Goal: Transaction & Acquisition: Purchase product/service

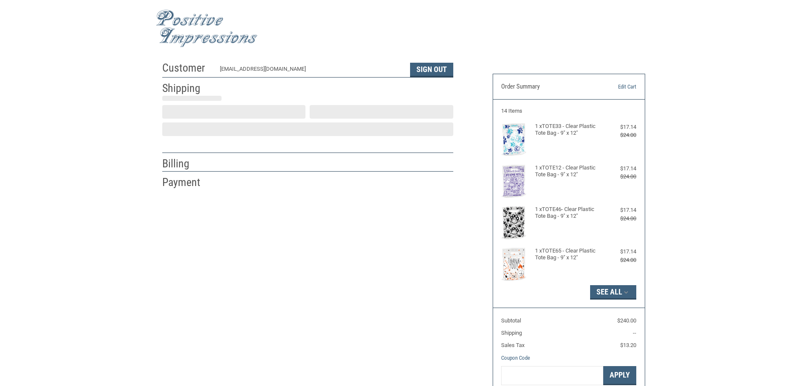
scroll to position [1, 0]
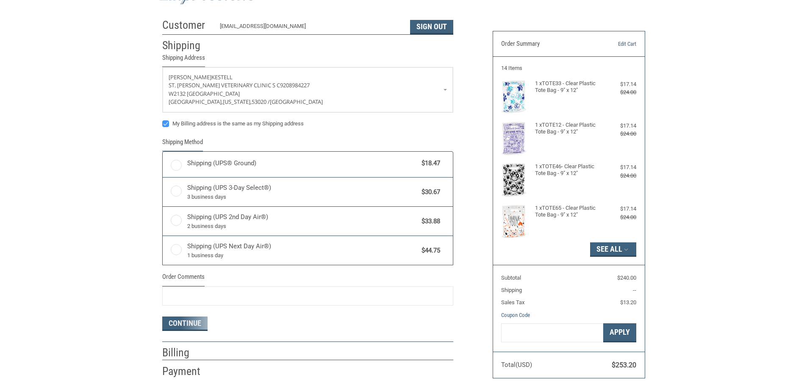
radio input "true"
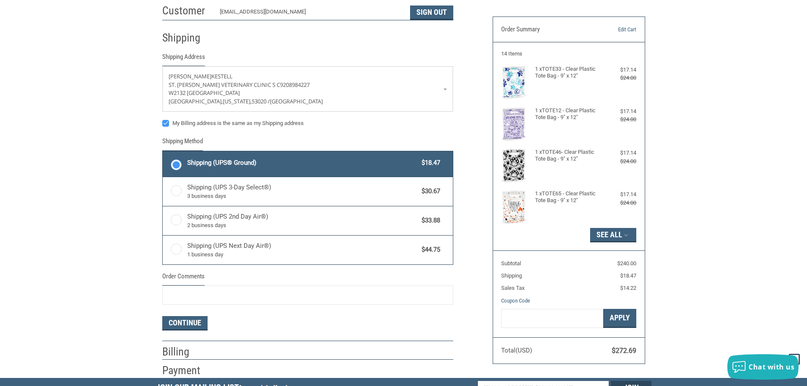
scroll to position [0, 0]
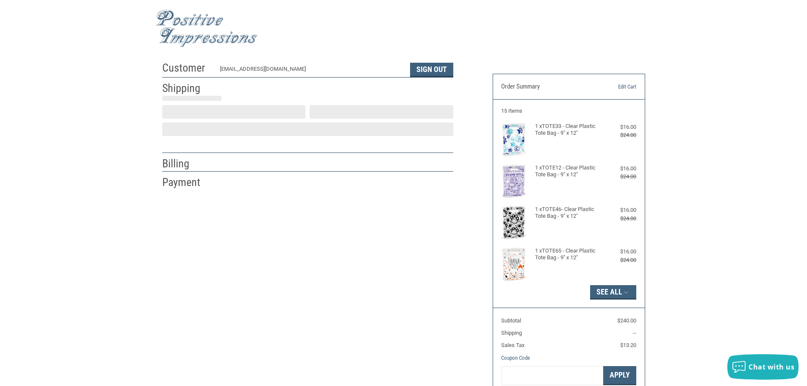
scroll to position [1, 0]
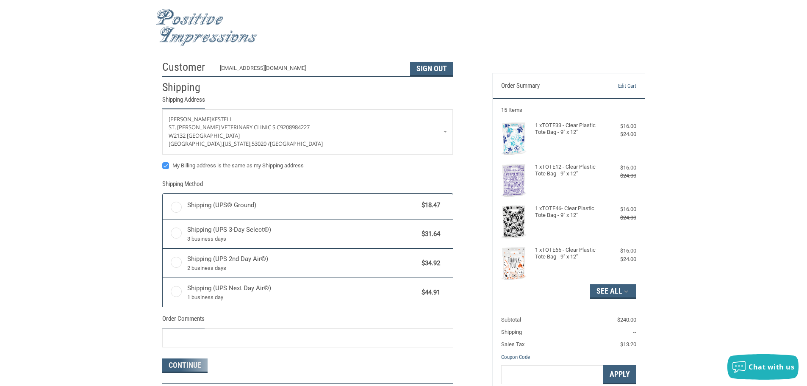
radio input "true"
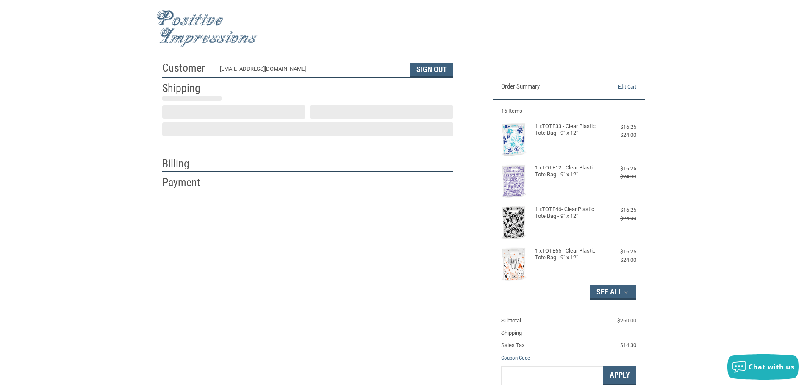
scroll to position [1, 0]
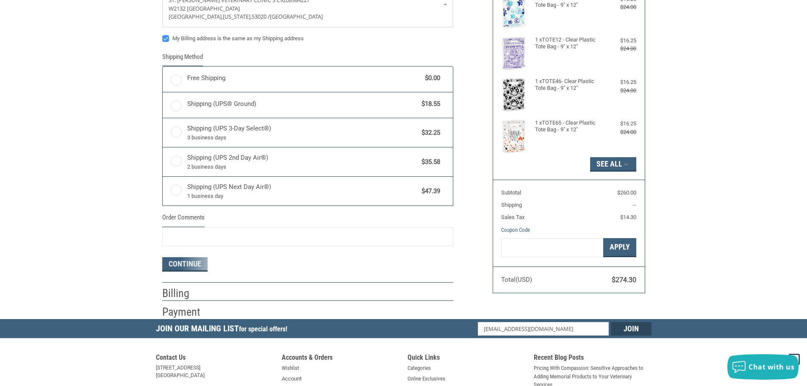
radio input "true"
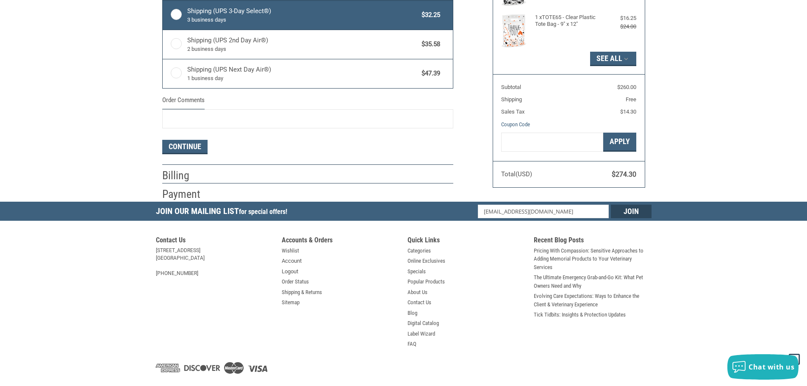
scroll to position [252, 0]
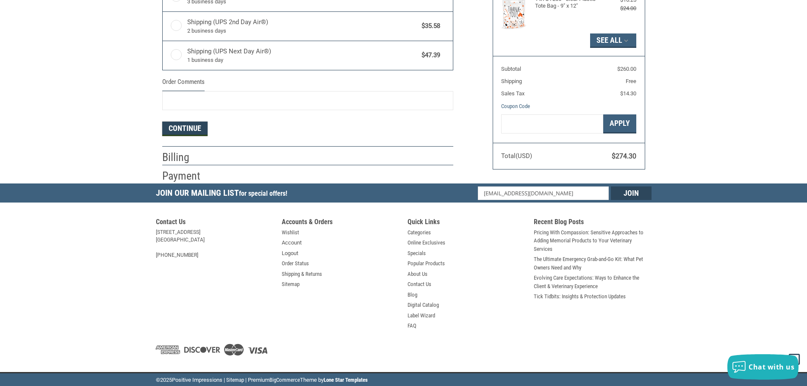
click at [194, 127] on button "Continue" at bounding box center [184, 129] width 45 height 14
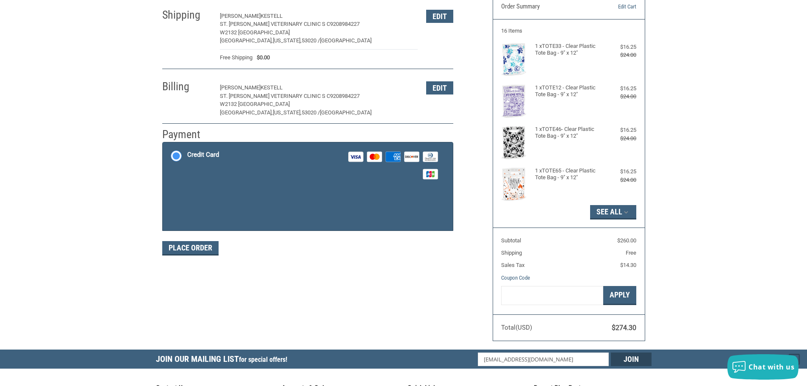
scroll to position [76, 0]
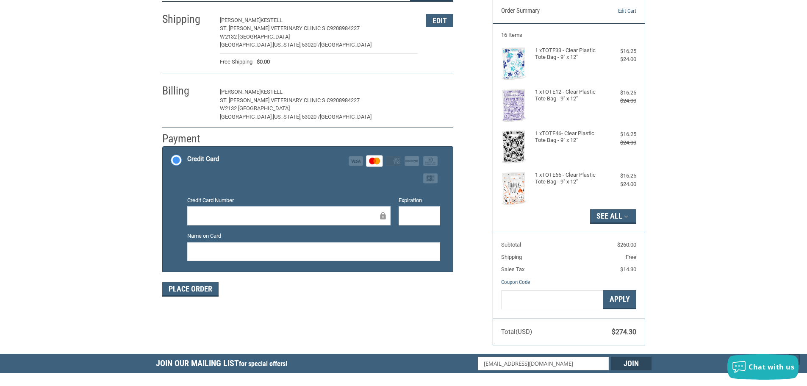
click at [434, 95] on button "Edit" at bounding box center [439, 92] width 27 height 13
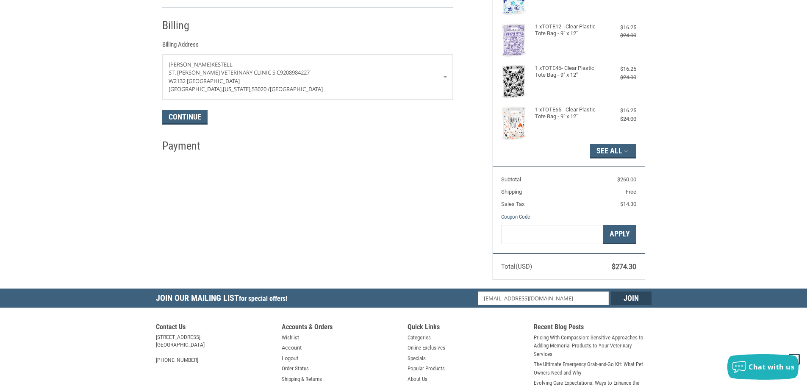
scroll to position [149, 0]
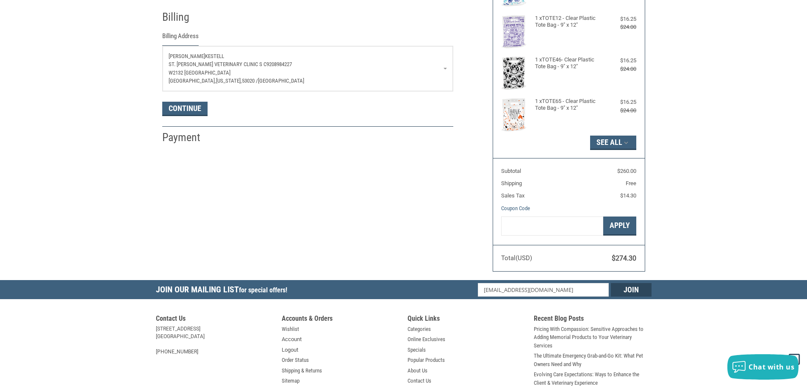
click at [445, 69] on link "JULIE KESTELL ST. ANNA VETERINARY CLINIC S C 9208984227 W2132 County Rd Q ELKHA…" at bounding box center [308, 68] width 290 height 45
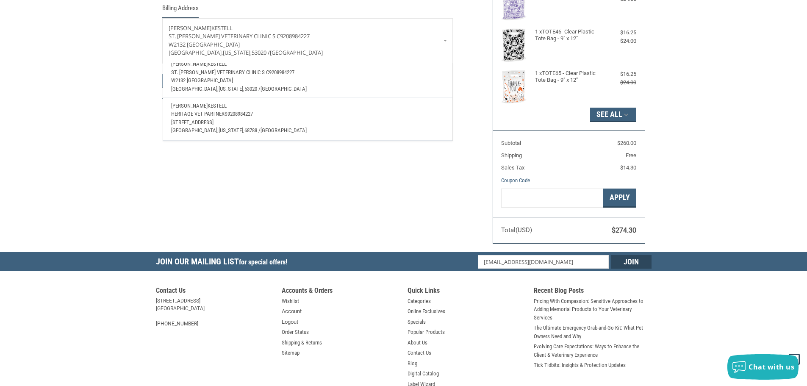
scroll to position [192, 0]
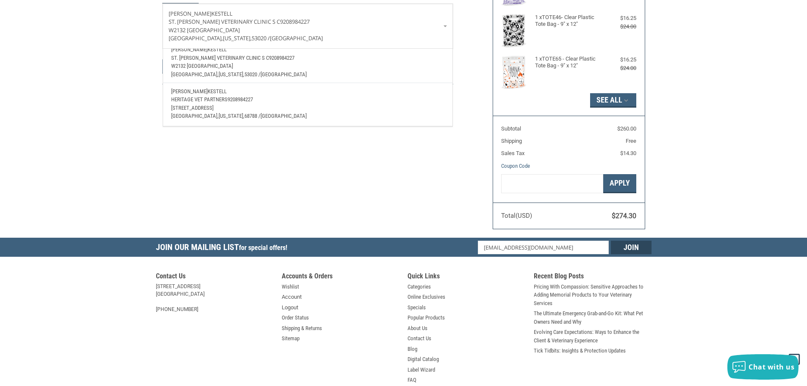
click at [279, 95] on p "Heritage Vet Partners 9208984227" at bounding box center [307, 99] width 273 height 8
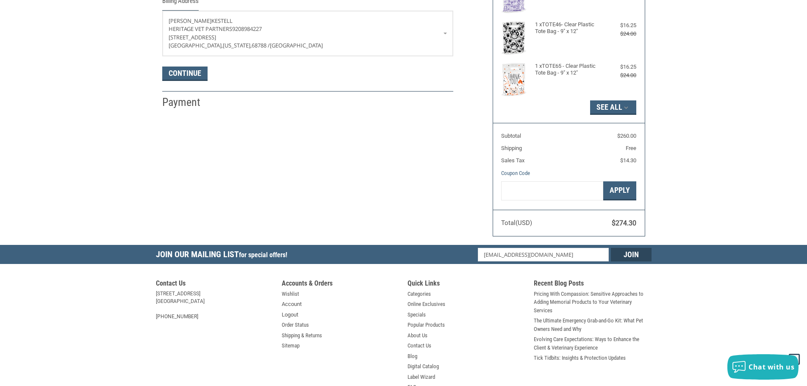
scroll to position [212, 0]
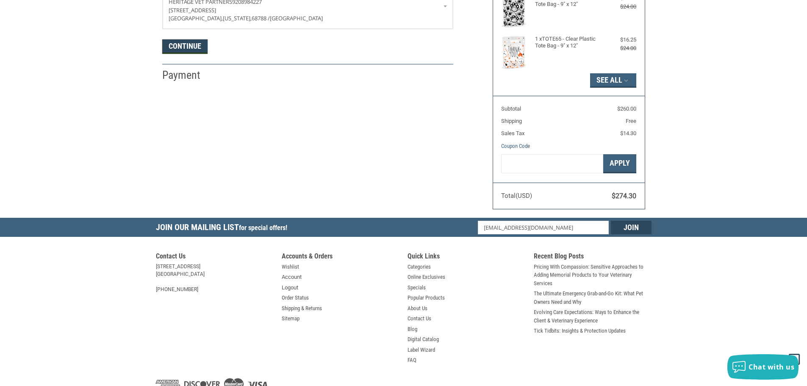
click at [194, 46] on button "Continue" at bounding box center [184, 46] width 45 height 14
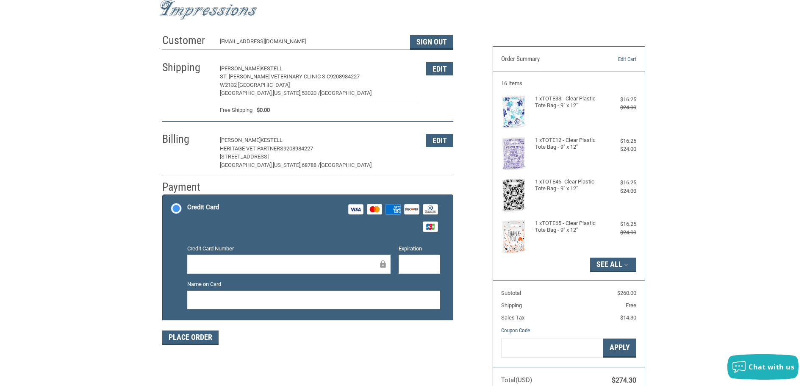
scroll to position [42, 0]
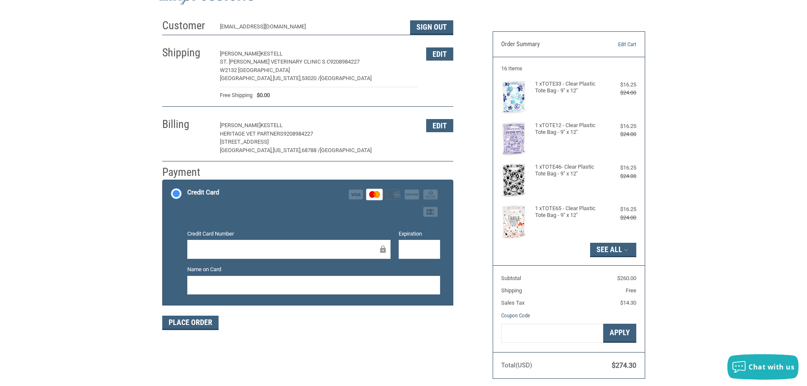
click at [367, 293] on div at bounding box center [313, 285] width 253 height 19
click at [209, 326] on button "Place Order" at bounding box center [190, 322] width 56 height 14
